Goal: Information Seeking & Learning: Find contact information

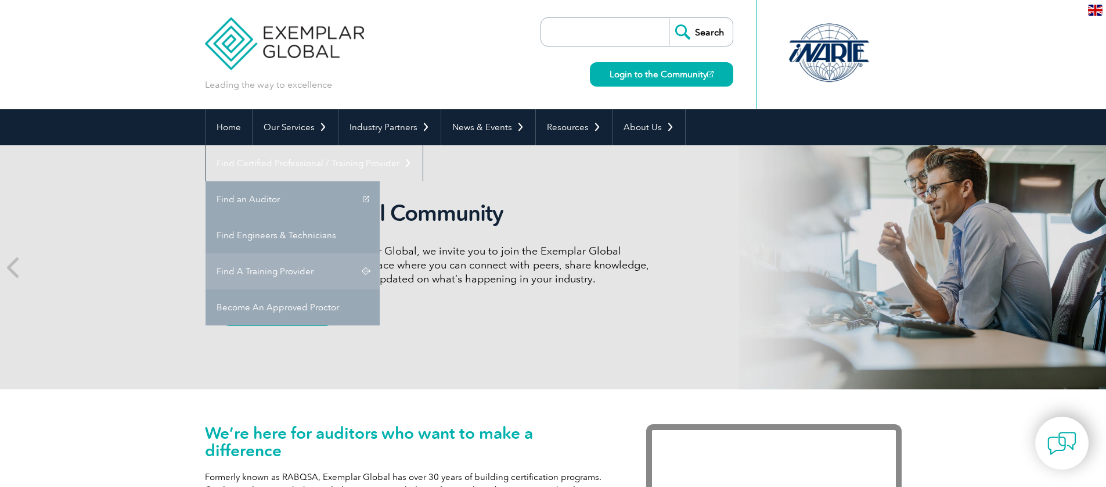
click at [380, 253] on link "Find A Training Provider" at bounding box center [293, 271] width 174 height 36
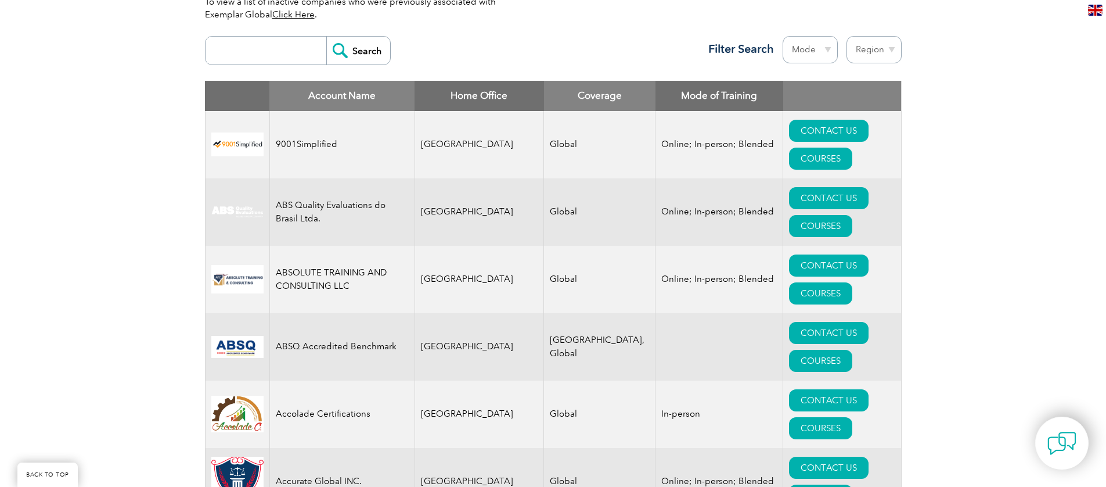
scroll to position [428, 0]
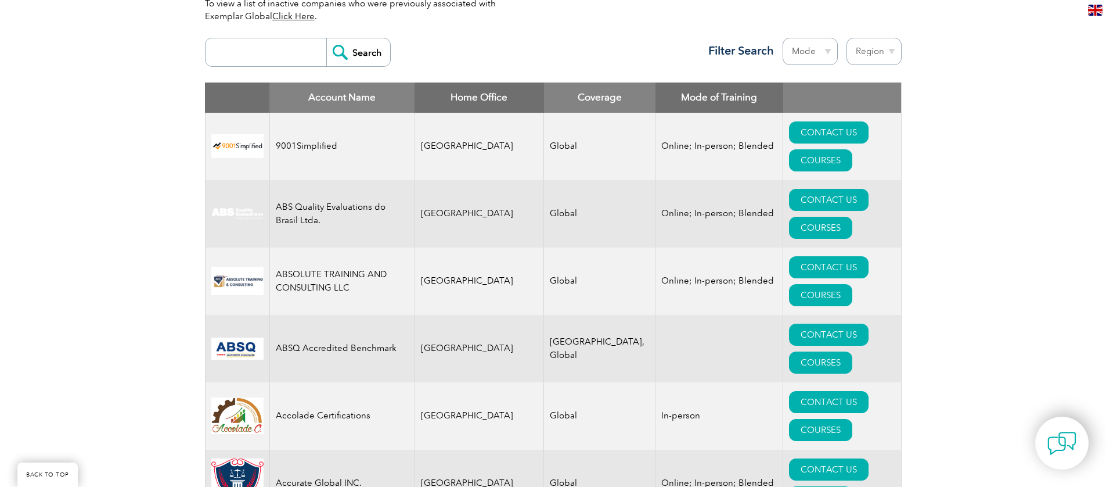
click at [863, 57] on select "Region [GEOGRAPHIC_DATA] [GEOGRAPHIC_DATA] [GEOGRAPHIC_DATA] [GEOGRAPHIC_DATA] …" at bounding box center [874, 51] width 55 height 27
select select "[GEOGRAPHIC_DATA]"
click at [847, 38] on select "Region [GEOGRAPHIC_DATA] [GEOGRAPHIC_DATA] [GEOGRAPHIC_DATA] [GEOGRAPHIC_DATA] …" at bounding box center [874, 51] width 55 height 27
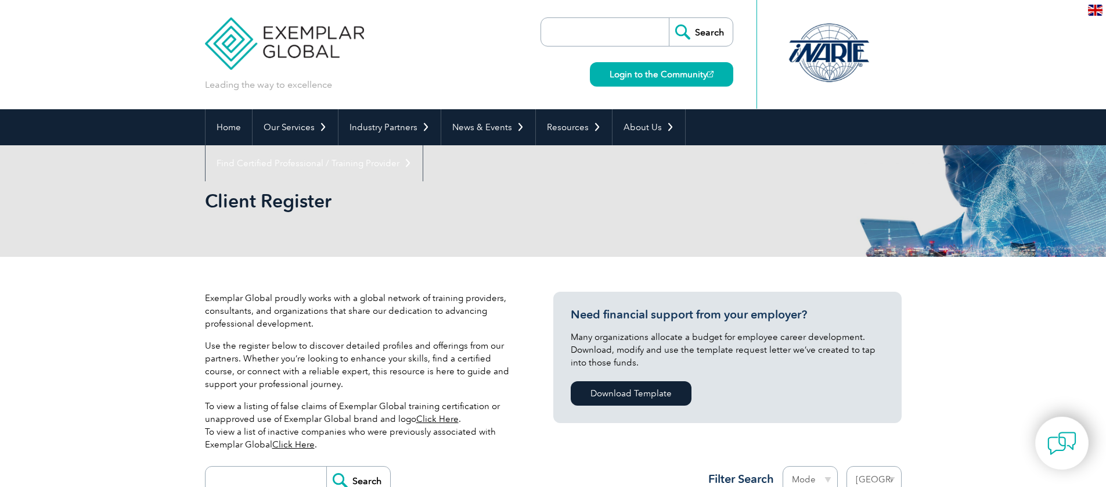
select select "[GEOGRAPHIC_DATA]"
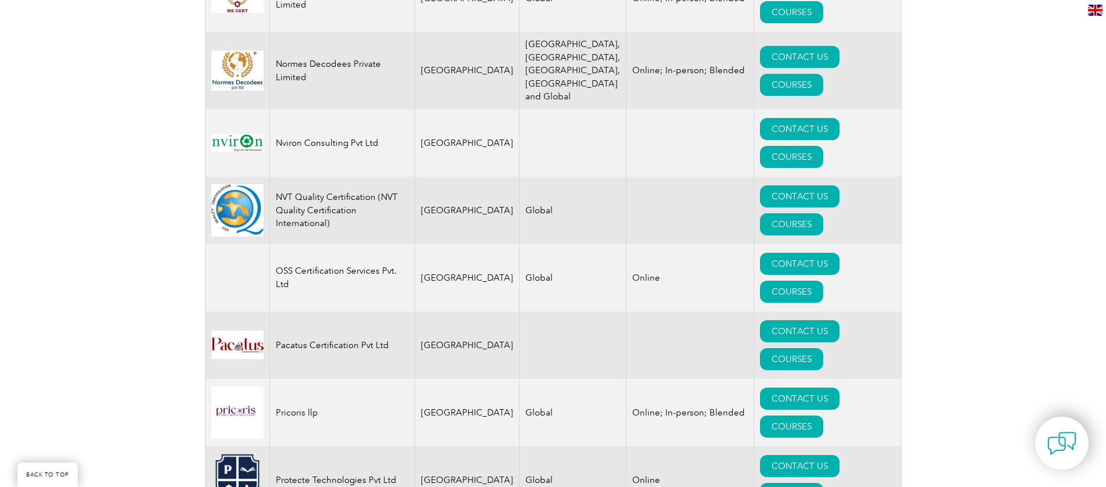
scroll to position [1924, 0]
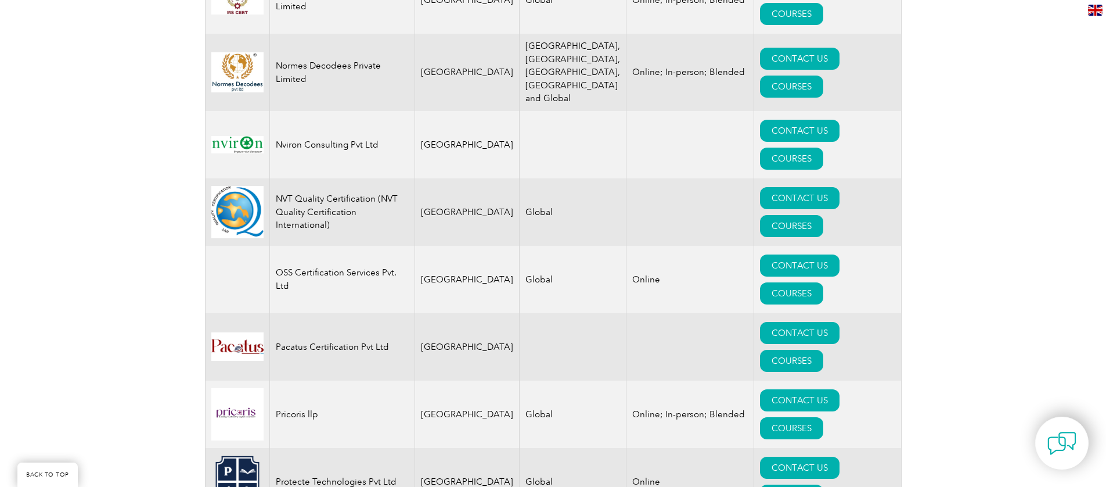
drag, startPoint x: 275, startPoint y: 296, endPoint x: 319, endPoint y: 310, distance: 46.7
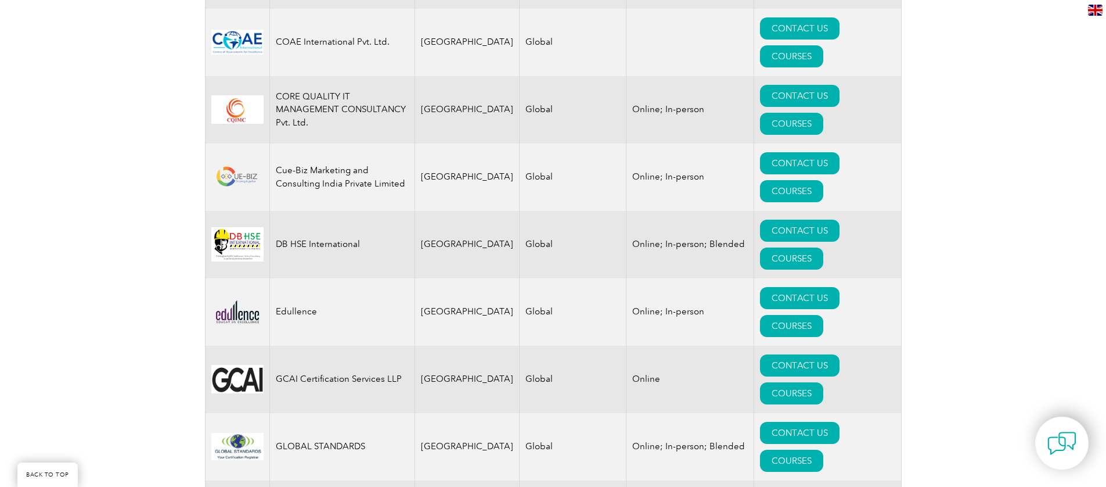
scroll to position [386, 0]
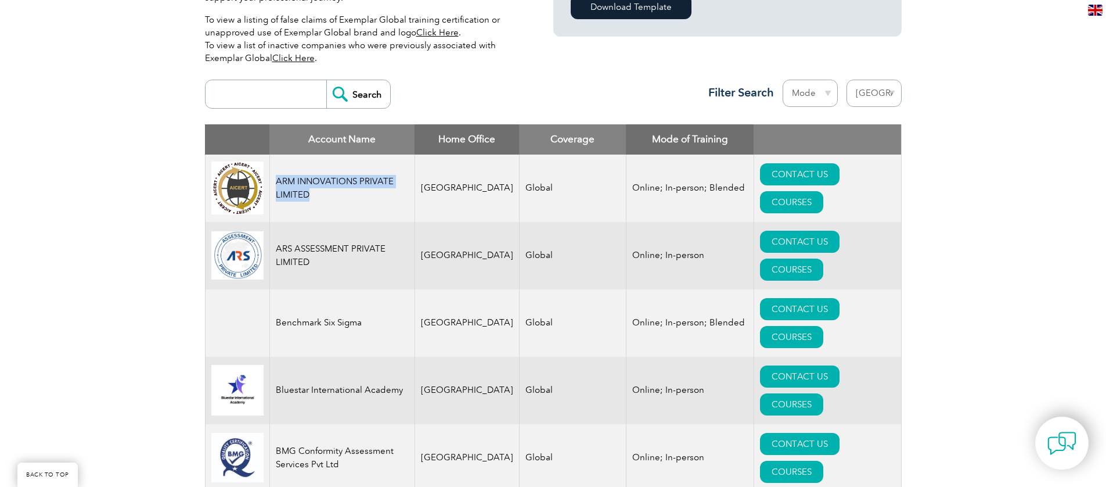
drag, startPoint x: 315, startPoint y: 196, endPoint x: 276, endPoint y: 181, distance: 42.1
click at [276, 181] on td "ARM INNOVATIONS PRIVATE LIMITED" at bounding box center [341, 187] width 145 height 67
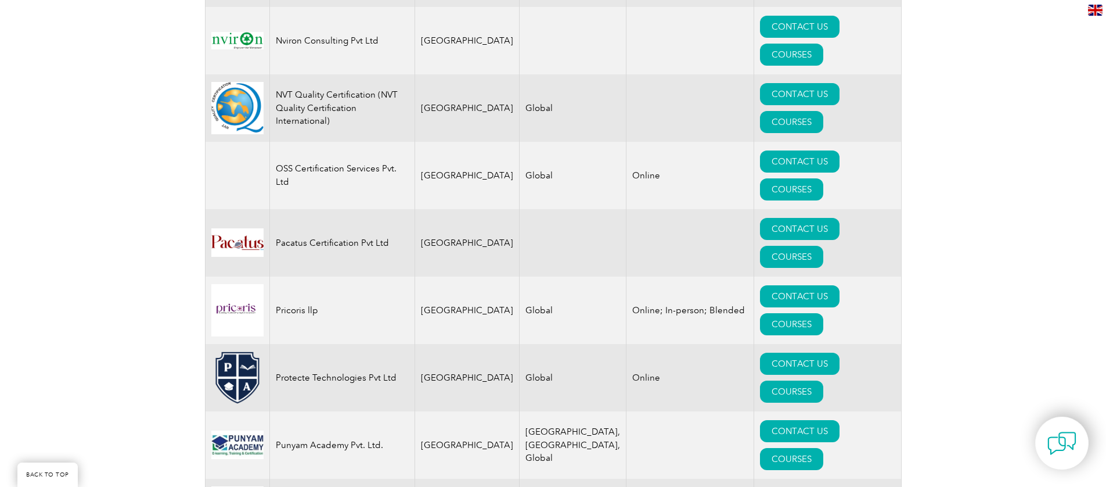
scroll to position [2084, 0]
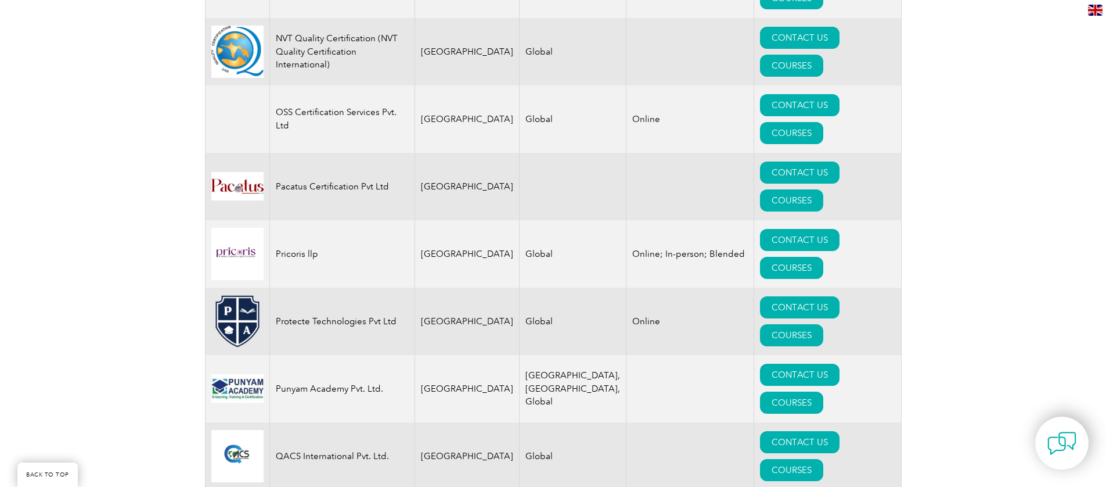
drag, startPoint x: 301, startPoint y: 148, endPoint x: 272, endPoint y: 138, distance: 31.2
drag, startPoint x: 353, startPoint y: 82, endPoint x: 272, endPoint y: 82, distance: 80.1
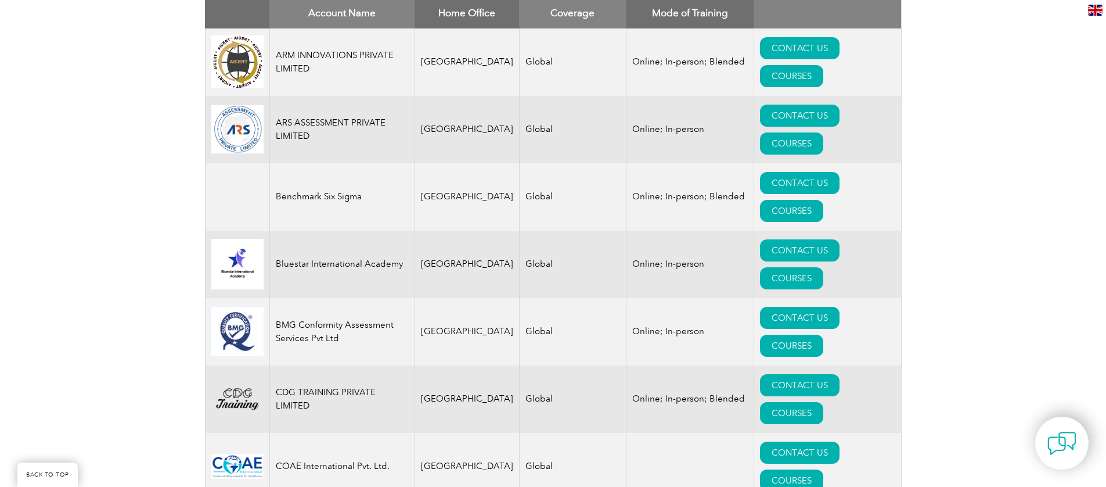
scroll to position [513, 0]
drag, startPoint x: 317, startPoint y: 128, endPoint x: 273, endPoint y: 118, distance: 44.5
click at [273, 118] on td "ARS ASSESSMENT PRIVATE LIMITED" at bounding box center [341, 128] width 145 height 67
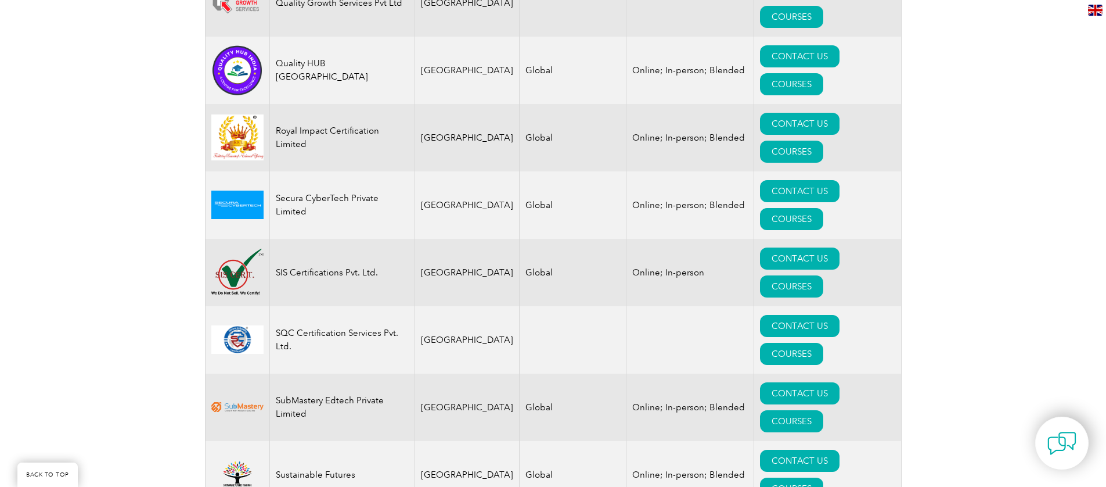
scroll to position [2684, 0]
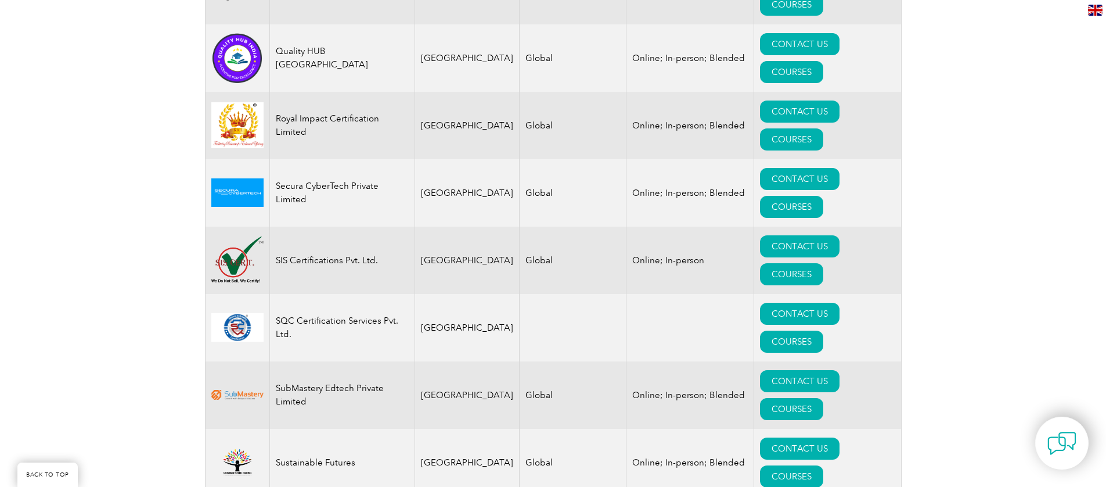
drag, startPoint x: 297, startPoint y: 168, endPoint x: 275, endPoint y: 157, distance: 24.9
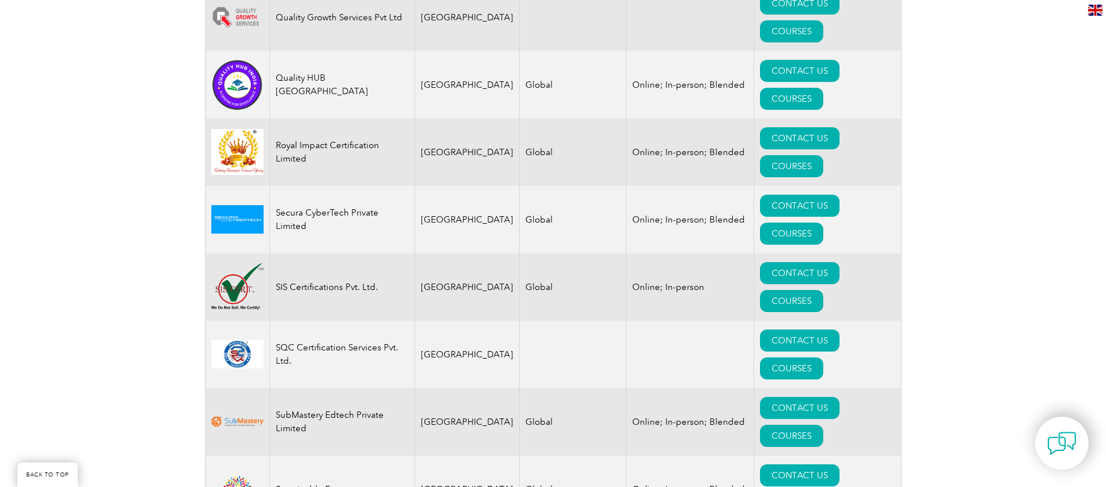
scroll to position [2657, 0]
drag, startPoint x: 326, startPoint y: 147, endPoint x: 278, endPoint y: 145, distance: 48.8
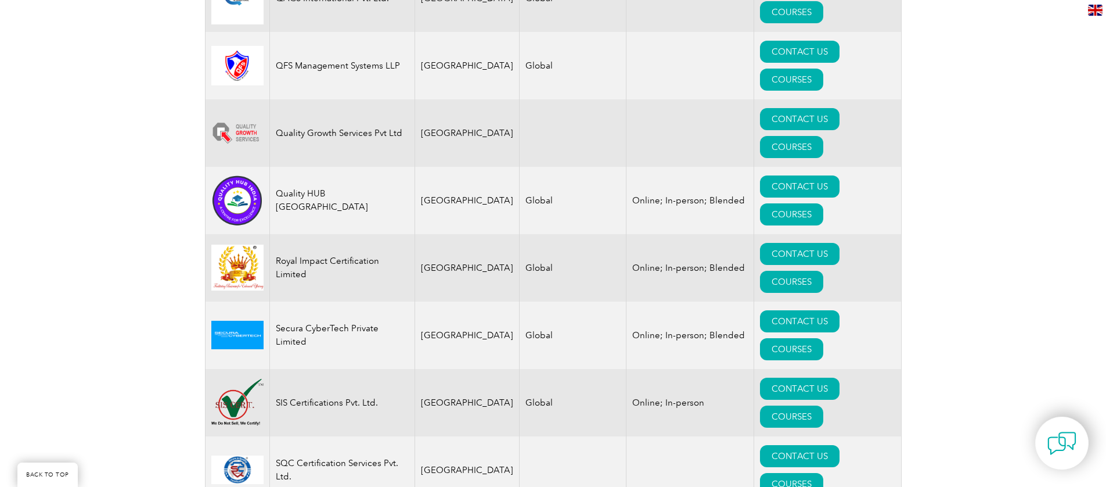
scroll to position [2531, 0]
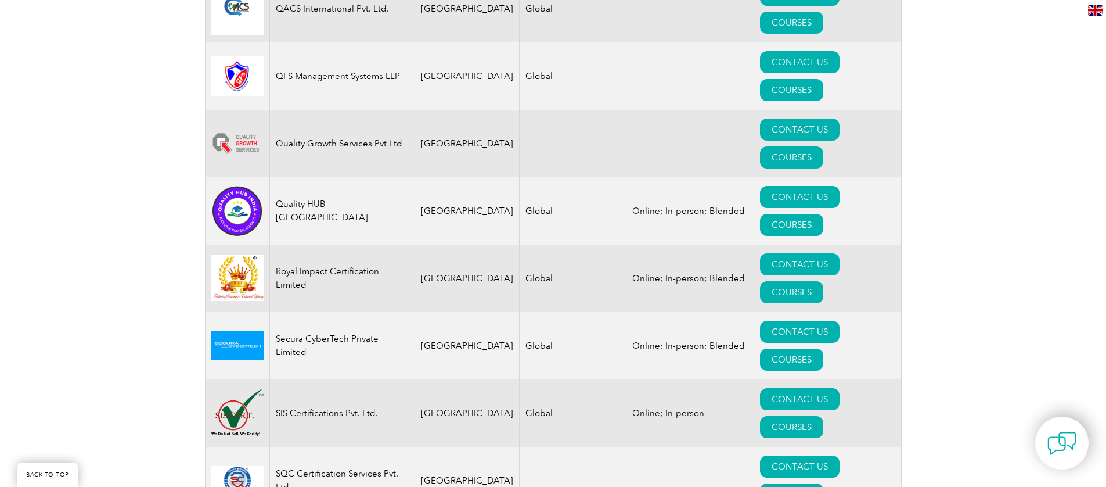
drag, startPoint x: 340, startPoint y: 221, endPoint x: 273, endPoint y: 203, distance: 69.0
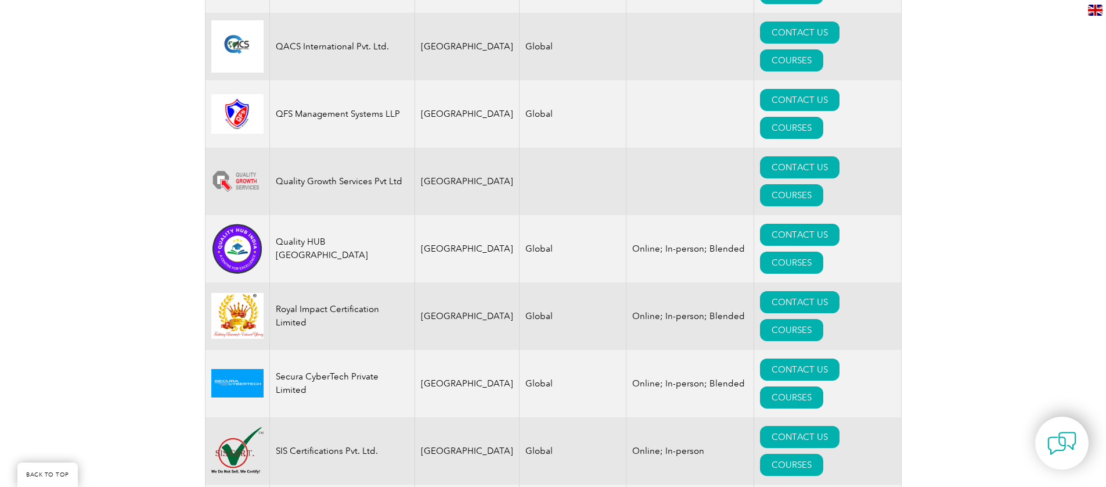
scroll to position [2494, 0]
drag, startPoint x: 310, startPoint y: 202, endPoint x: 275, endPoint y: 189, distance: 36.9
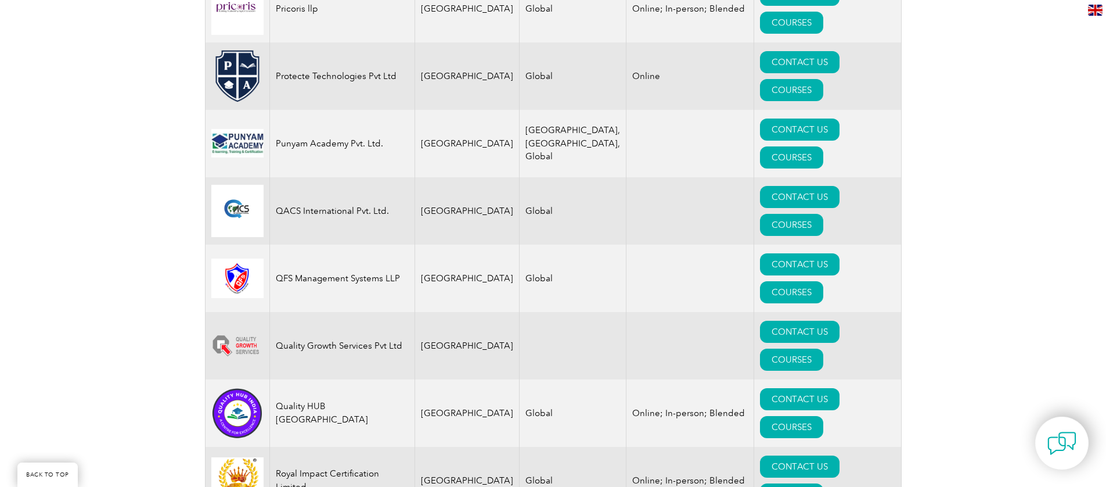
scroll to position [2318, 0]
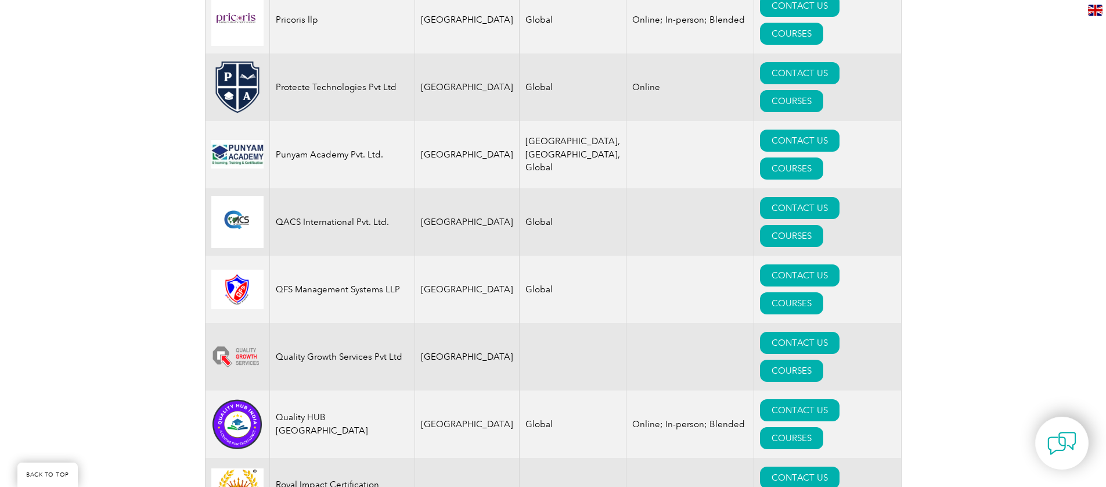
drag, startPoint x: 372, startPoint y: 236, endPoint x: 277, endPoint y: 232, distance: 94.7
drag, startPoint x: 285, startPoint y: 185, endPoint x: 275, endPoint y: 184, distance: 10.5
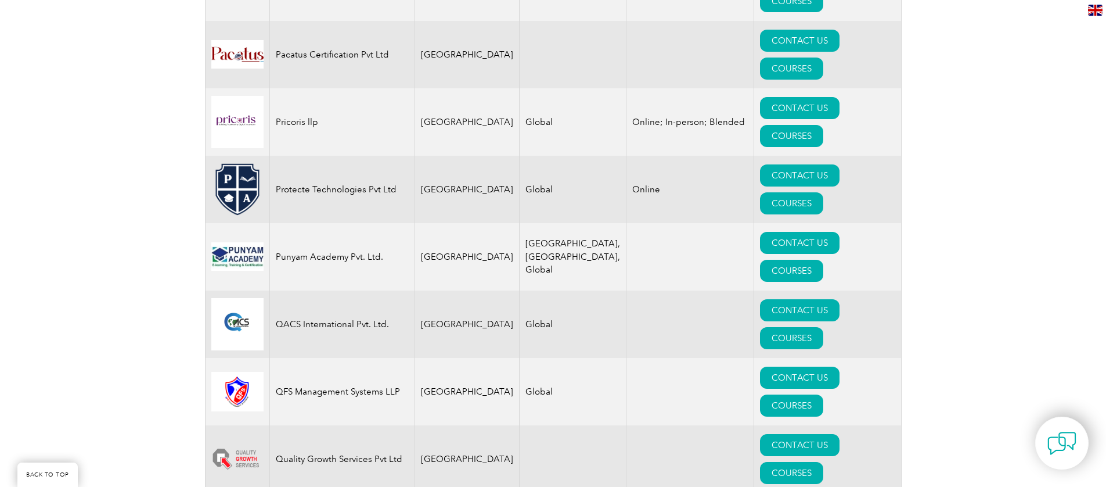
scroll to position [2206, 0]
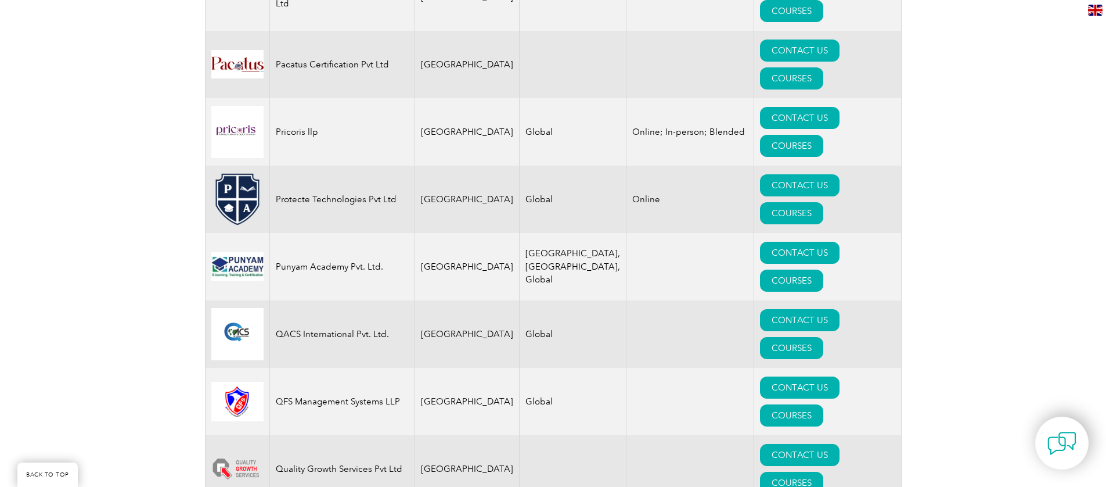
drag, startPoint x: 357, startPoint y: 248, endPoint x: 274, endPoint y: 249, distance: 83.6
drag, startPoint x: 317, startPoint y: 218, endPoint x: 274, endPoint y: 201, distance: 46.4
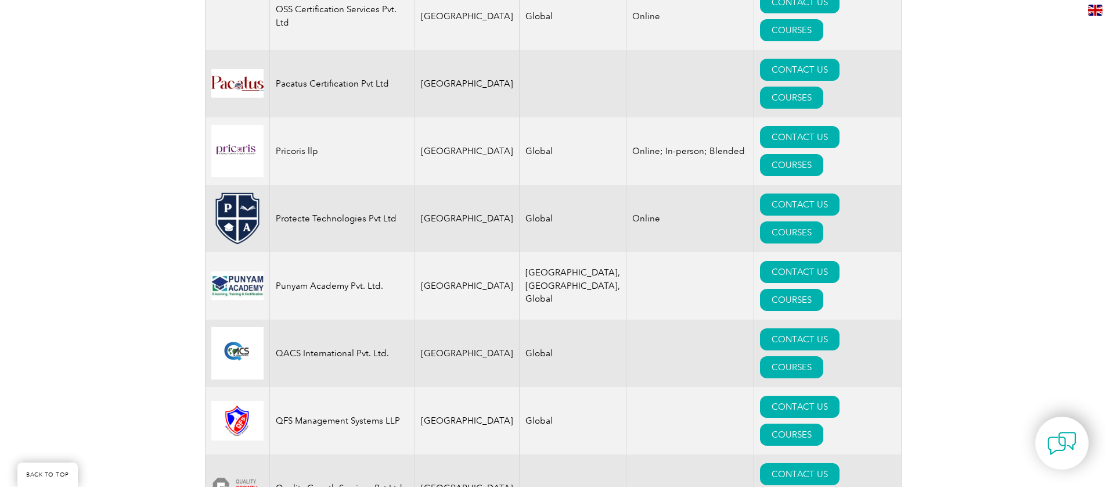
scroll to position [2185, 0]
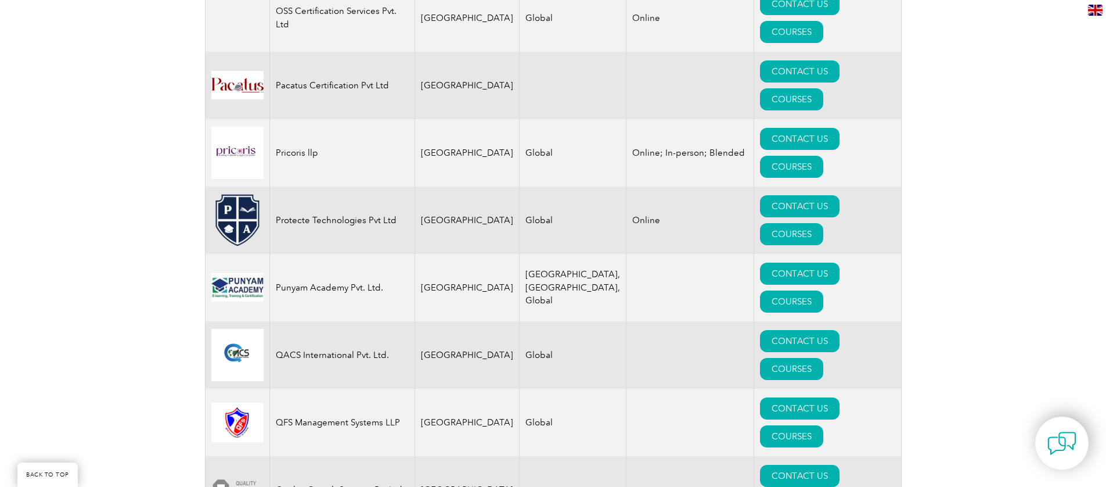
drag, startPoint x: 297, startPoint y: 195, endPoint x: 276, endPoint y: 185, distance: 23.9
drag, startPoint x: 379, startPoint y: 138, endPoint x: 310, endPoint y: 132, distance: 69.9
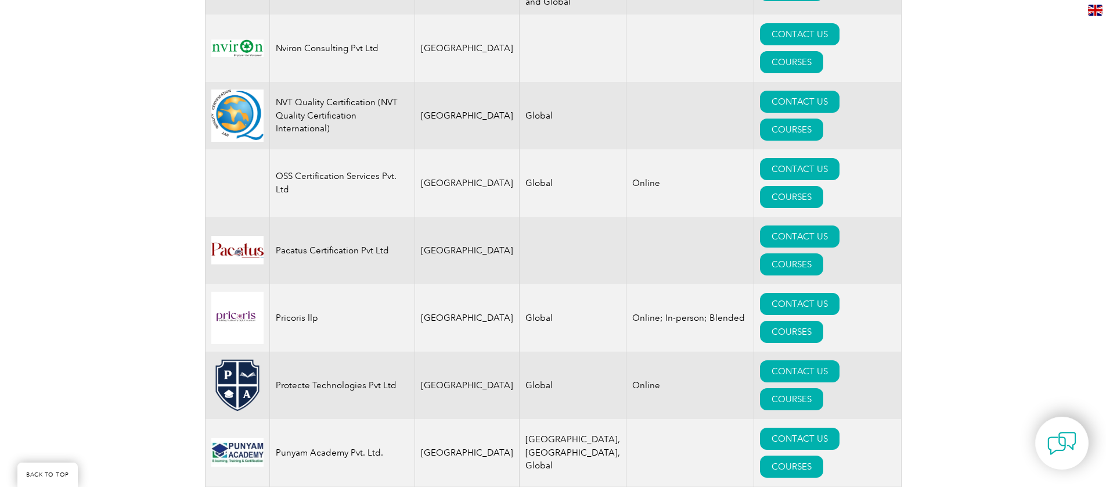
scroll to position [2019, 0]
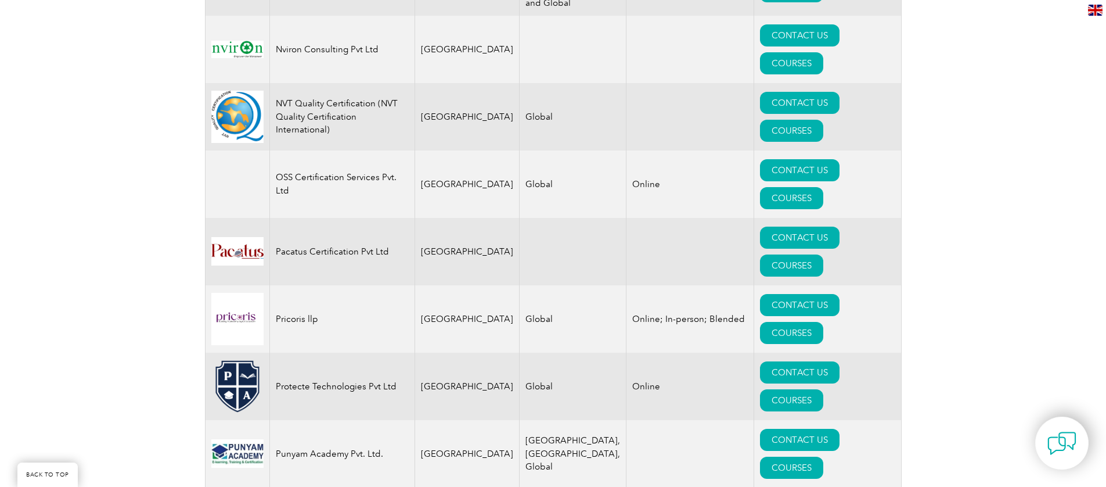
drag, startPoint x: 336, startPoint y: 147, endPoint x: 271, endPoint y: 148, distance: 65.1
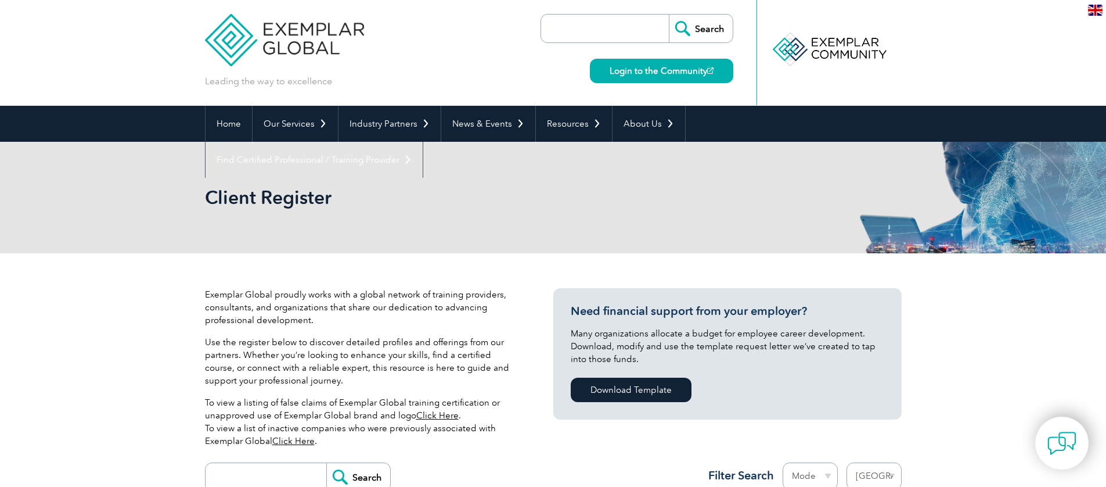
scroll to position [0, 0]
